Goal: Information Seeking & Learning: Learn about a topic

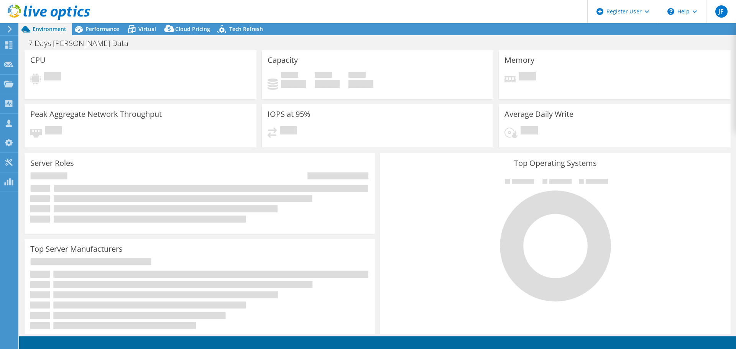
select select "USD"
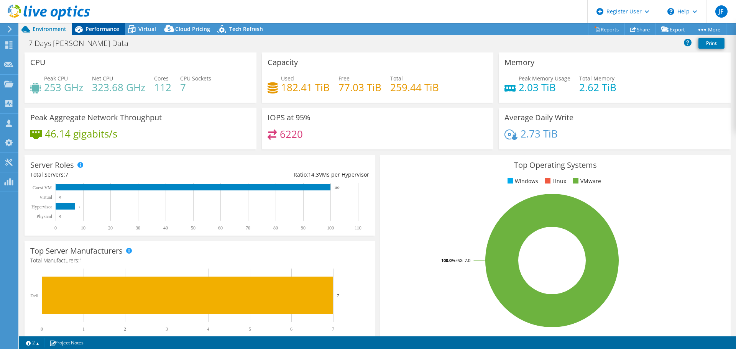
click at [97, 28] on span "Performance" at bounding box center [103, 28] width 34 height 7
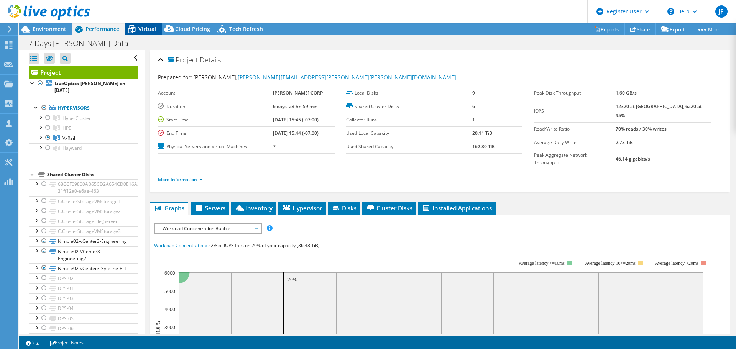
click at [146, 28] on span "Virtual" at bounding box center [147, 28] width 18 height 7
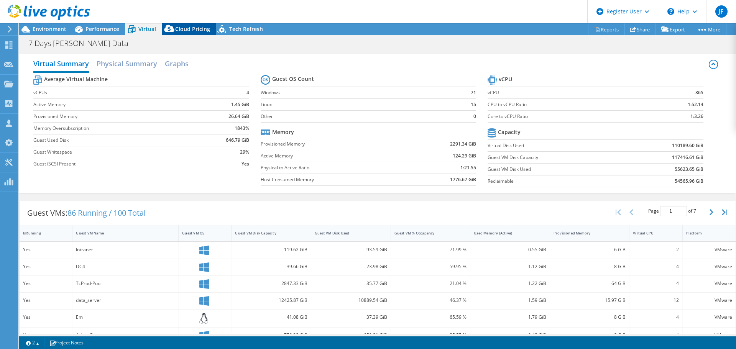
click at [182, 28] on span "Cloud Pricing" at bounding box center [192, 28] width 35 height 7
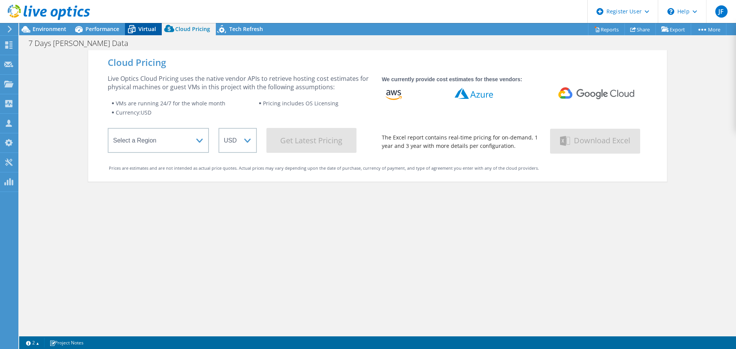
click at [143, 29] on span "Virtual" at bounding box center [147, 28] width 18 height 7
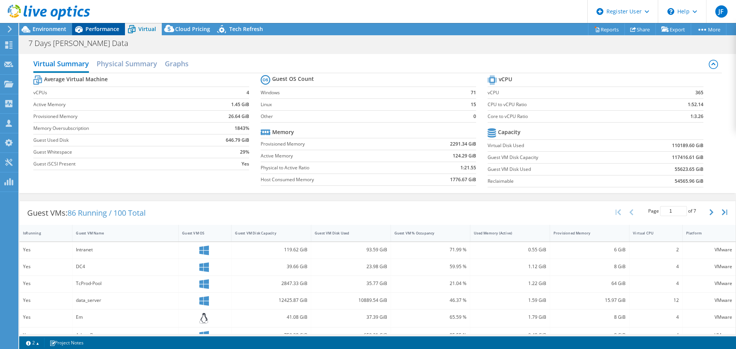
click at [104, 31] on span "Performance" at bounding box center [103, 28] width 34 height 7
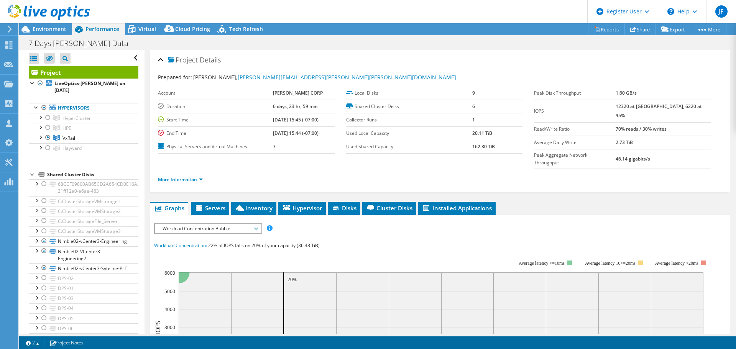
click at [48, 25] on div at bounding box center [45, 13] width 90 height 26
click at [48, 28] on span "Environment" at bounding box center [50, 28] width 34 height 7
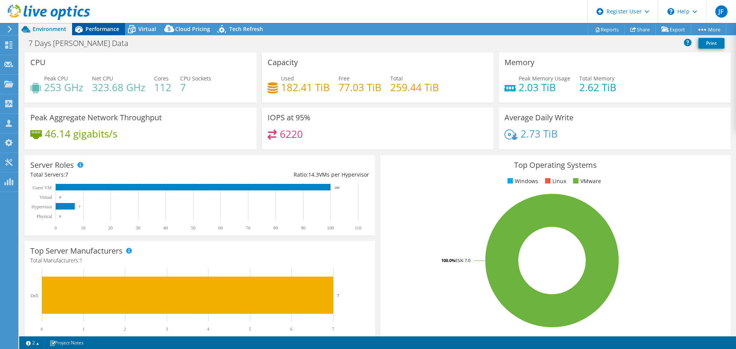
click at [106, 31] on span "Performance" at bounding box center [103, 28] width 34 height 7
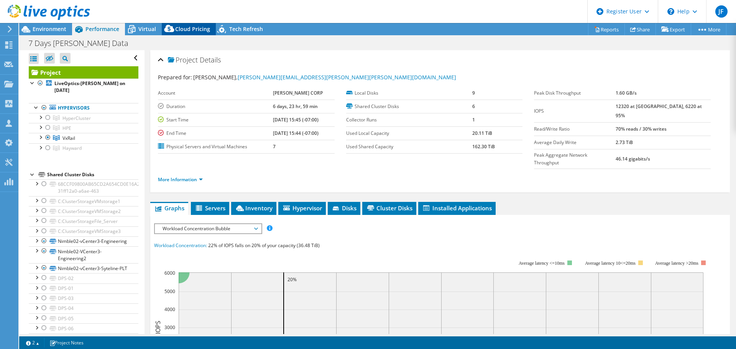
click at [163, 32] on icon at bounding box center [169, 30] width 15 height 15
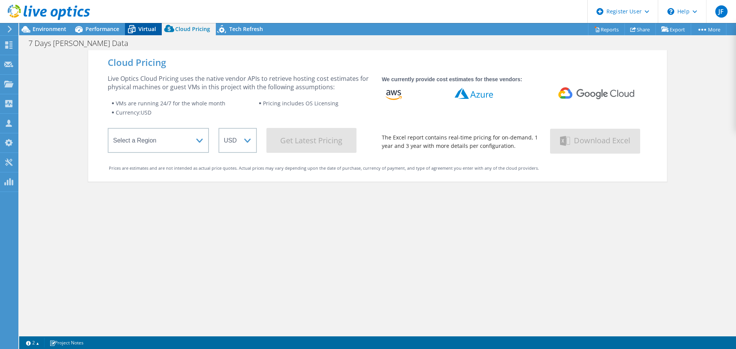
click at [149, 29] on span "Virtual" at bounding box center [147, 28] width 18 height 7
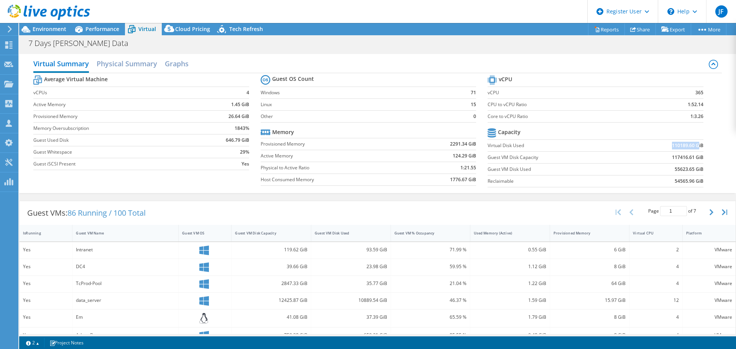
drag, startPoint x: 665, startPoint y: 144, endPoint x: 694, endPoint y: 147, distance: 29.3
click at [694, 147] on td "110189.60 GiB" at bounding box center [664, 146] width 79 height 12
click at [672, 145] on b "110189.60 GiB" at bounding box center [687, 146] width 31 height 8
click at [677, 143] on b "110189.60 GiB" at bounding box center [687, 146] width 31 height 8
